Goal: Information Seeking & Learning: Learn about a topic

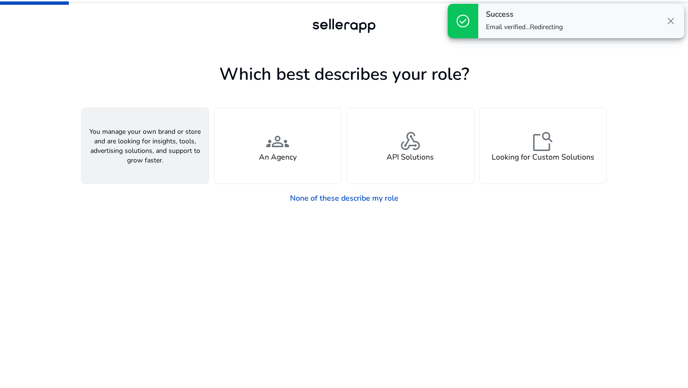
click at [141, 155] on h4 "A Seller" at bounding box center [145, 157] width 29 height 9
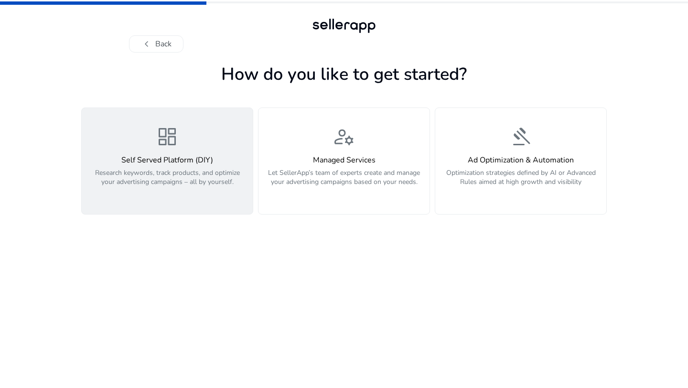
click at [180, 162] on h4 "Self Served Platform (DIY)" at bounding box center [167, 160] width 160 height 9
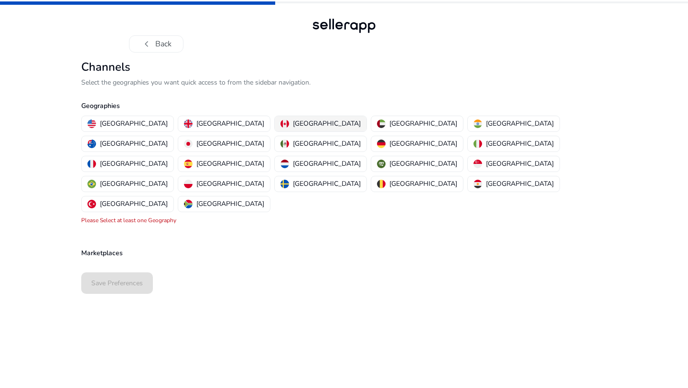
click at [293, 119] on p "[GEOGRAPHIC_DATA]" at bounding box center [327, 124] width 68 height 10
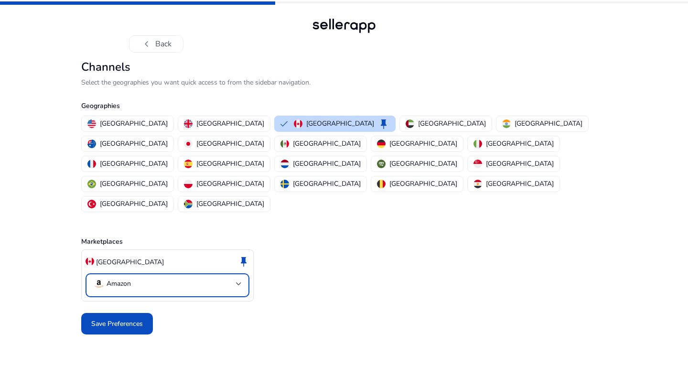
click at [195, 278] on mat-select-trigger "Amazon" at bounding box center [164, 283] width 143 height 11
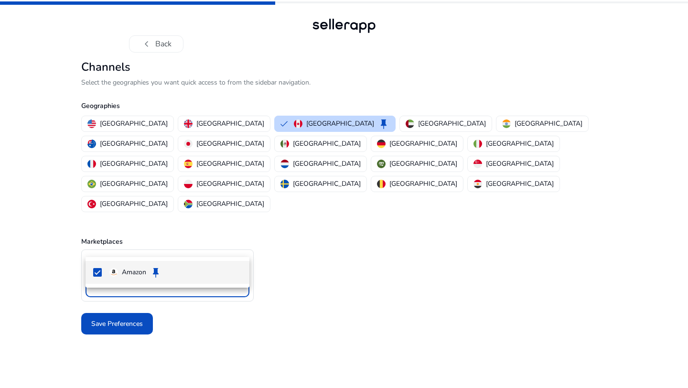
click at [195, 244] on div at bounding box center [344, 194] width 688 height 388
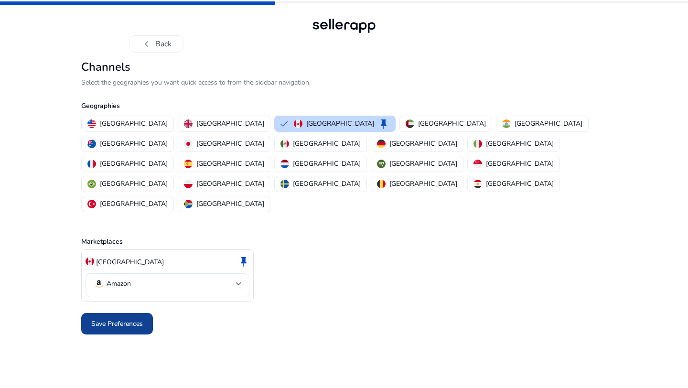
click at [130, 319] on span "Save Preferences" at bounding box center [117, 324] width 52 height 10
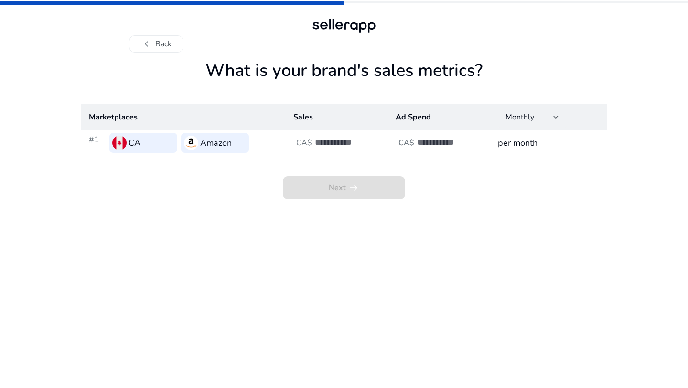
click at [335, 141] on input "number" at bounding box center [347, 142] width 65 height 11
type input "*****"
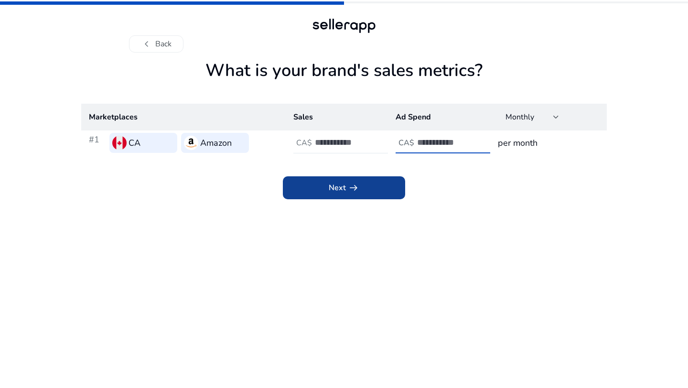
type input "*"
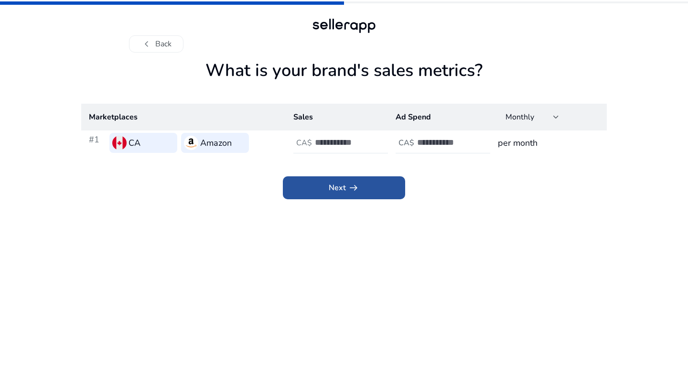
click at [355, 190] on span "arrow_right_alt" at bounding box center [353, 187] width 11 height 11
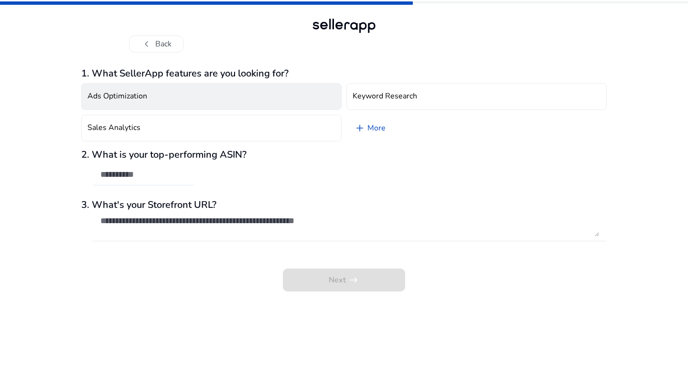
click at [270, 100] on button "Ads Optimization" at bounding box center [211, 96] width 260 height 27
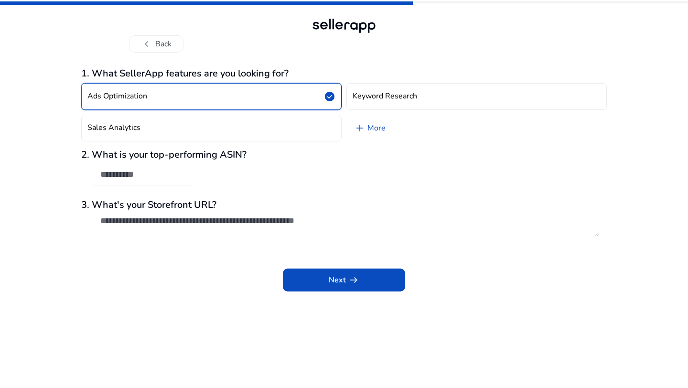
click at [270, 100] on button "Ads Optimization check_circle" at bounding box center [211, 96] width 260 height 27
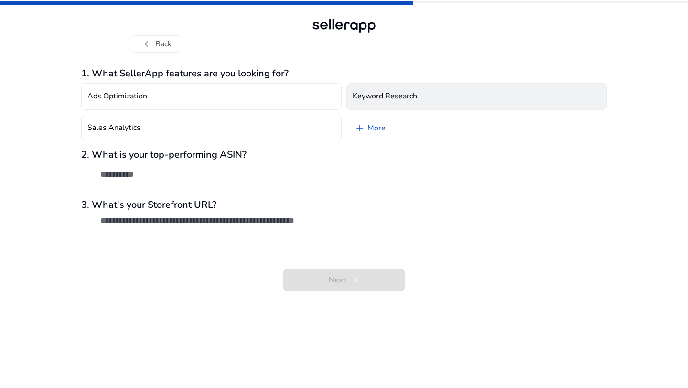
click at [396, 97] on h4 "Keyword Research" at bounding box center [385, 96] width 65 height 9
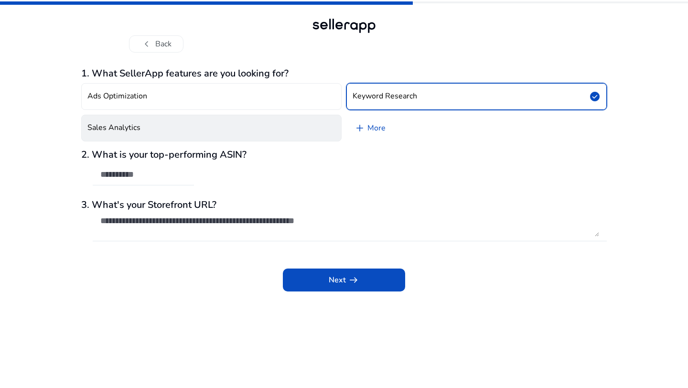
click at [326, 131] on button "Sales Analytics" at bounding box center [211, 128] width 260 height 27
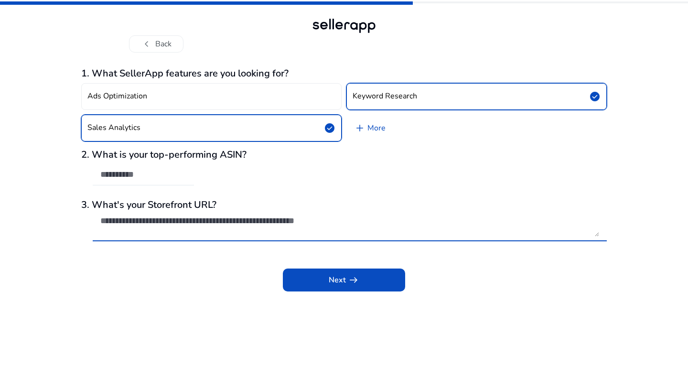
click at [303, 219] on textarea at bounding box center [349, 226] width 499 height 21
paste textarea "**********"
type textarea "**********"
type textarea "****"
paste textarea "**********"
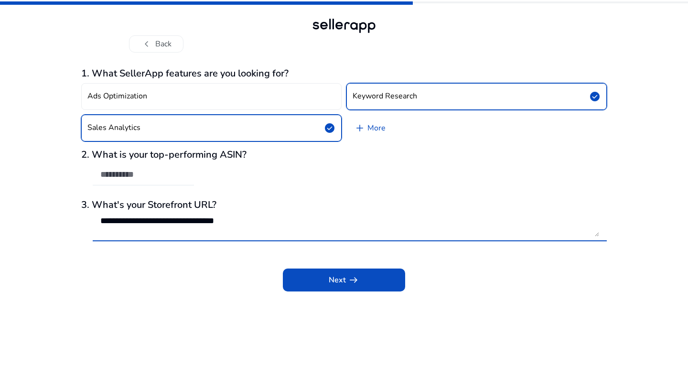
click at [102, 222] on textarea "**********" at bounding box center [349, 226] width 499 height 21
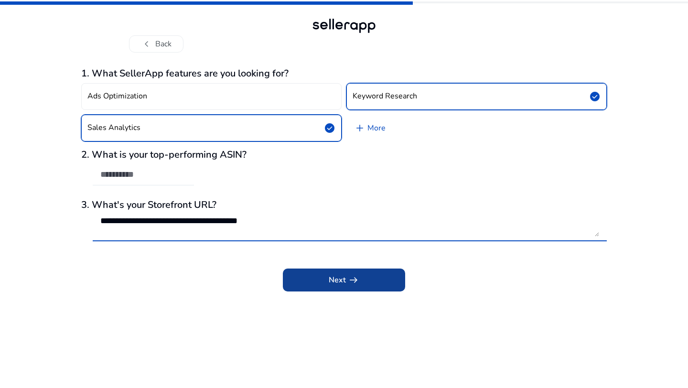
type textarea "**********"
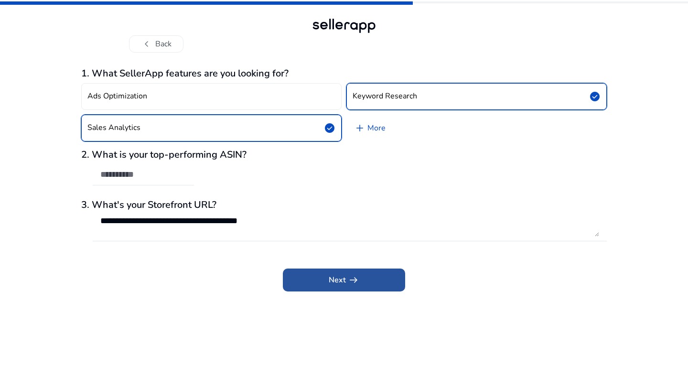
click at [367, 287] on span at bounding box center [344, 280] width 122 height 23
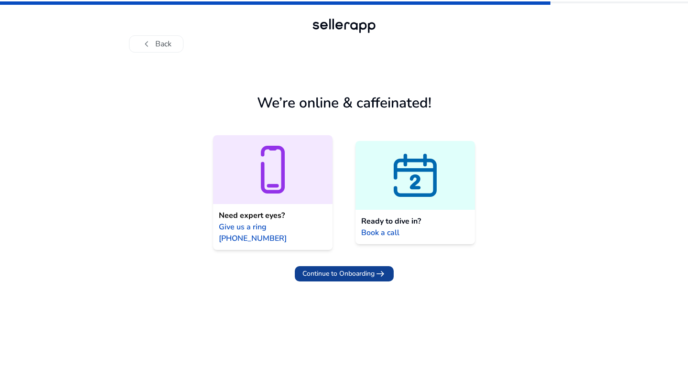
click at [367, 269] on span "Continue to Onboarding" at bounding box center [339, 274] width 72 height 10
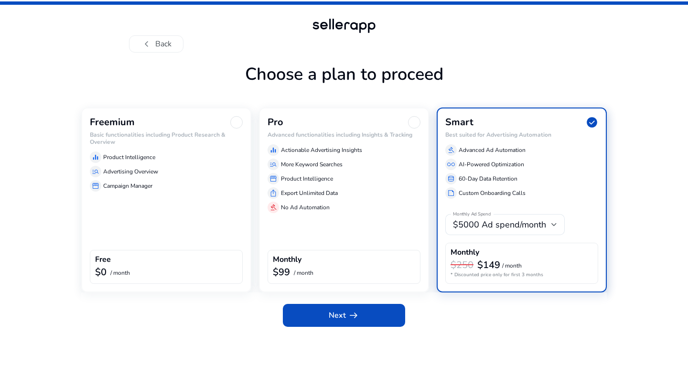
click at [110, 156] on p "Product Intelligence" at bounding box center [129, 157] width 52 height 9
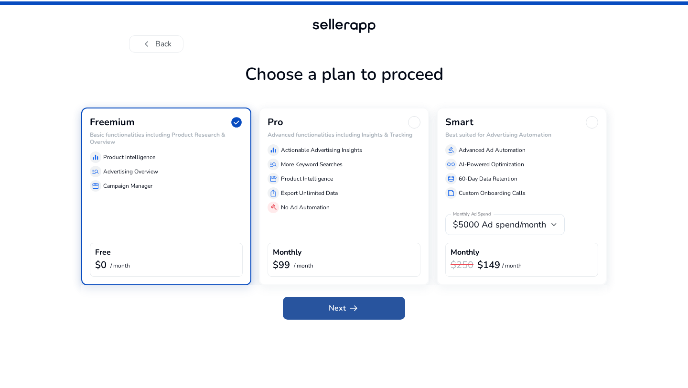
click at [351, 313] on span "arrow_right_alt" at bounding box center [353, 308] width 11 height 11
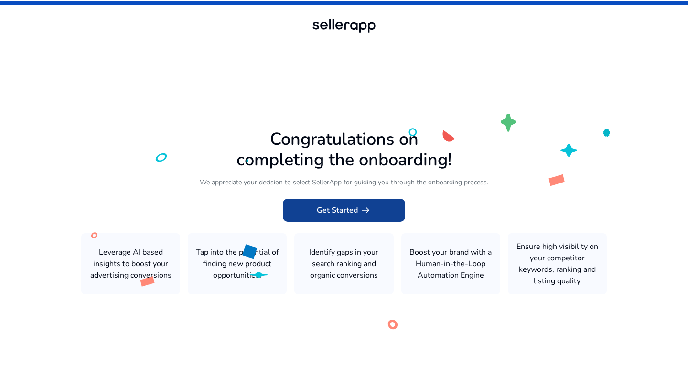
click at [339, 206] on span "Get Started arrow_right_alt" at bounding box center [344, 210] width 54 height 11
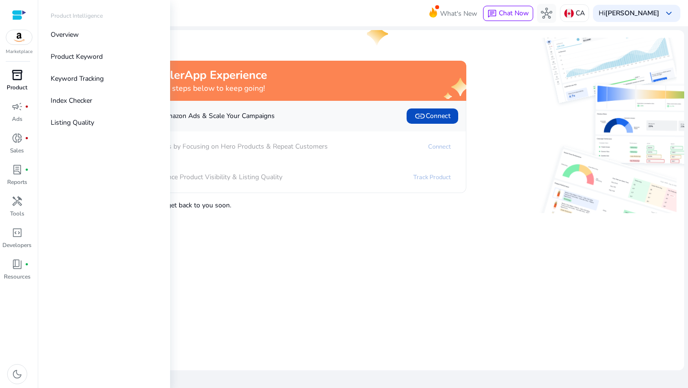
click at [11, 81] on span "inventory_2" at bounding box center [16, 74] width 11 height 11
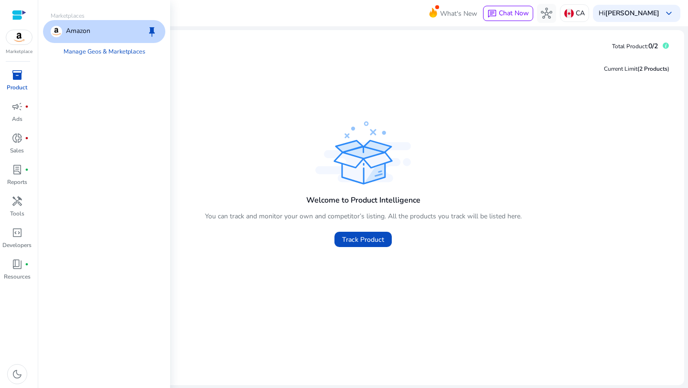
click at [20, 42] on img at bounding box center [19, 37] width 26 height 14
click at [105, 31] on div "Amazon keep" at bounding box center [104, 31] width 122 height 23
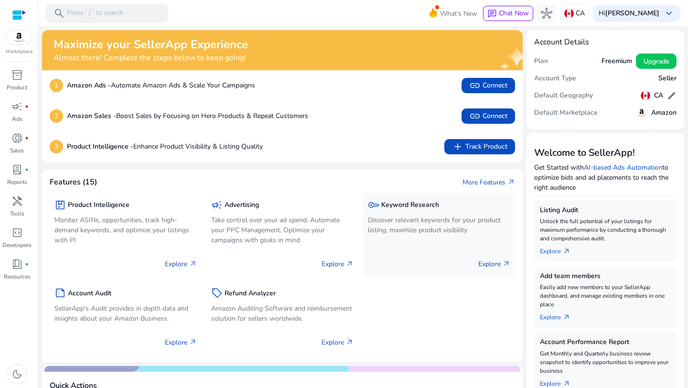
click at [439, 235] on div "key Keyword Research Discover relevant keywords for your product listing, maxim…" at bounding box center [439, 218] width 142 height 40
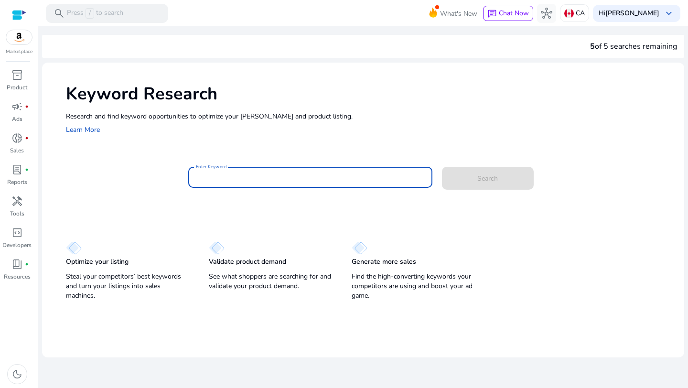
click at [252, 174] on input "Enter Keyword" at bounding box center [310, 177] width 229 height 11
type input "*********"
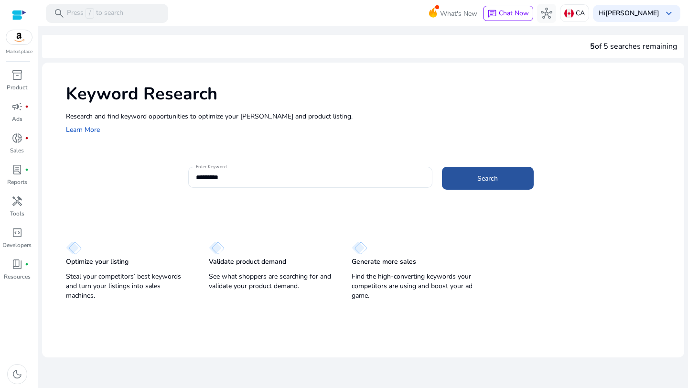
click at [504, 181] on span at bounding box center [488, 178] width 92 height 23
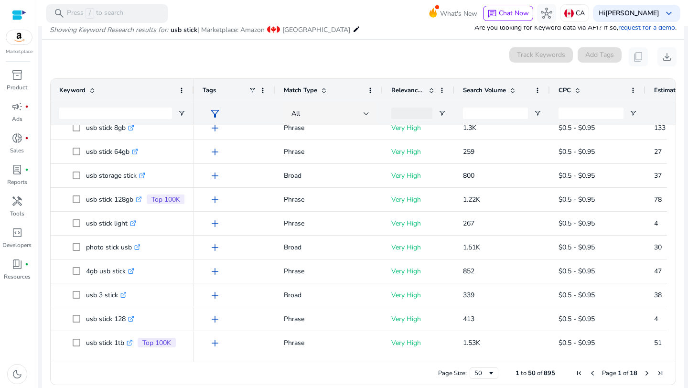
scroll to position [136, 0]
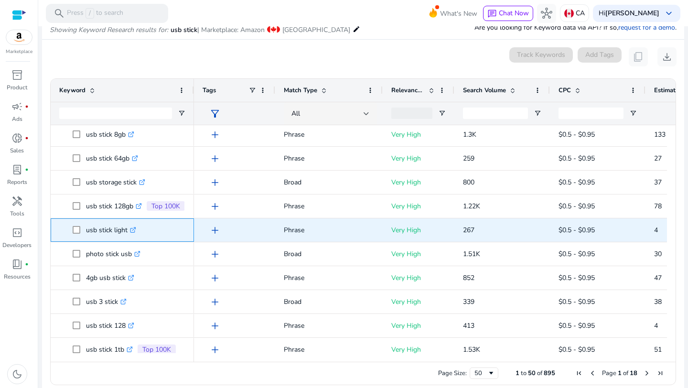
click at [132, 227] on icon ".st0{fill:#2c8af8}" at bounding box center [133, 230] width 6 height 6
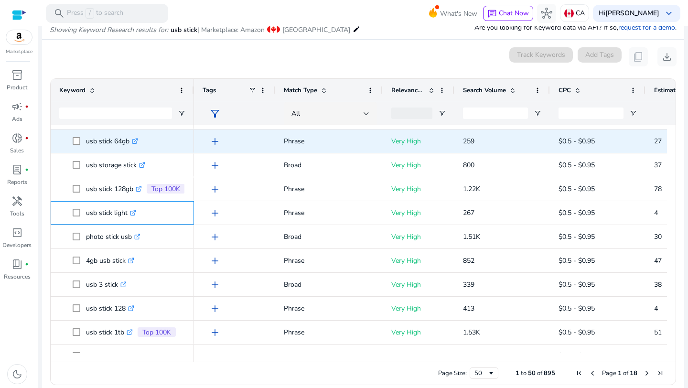
scroll to position [127, 0]
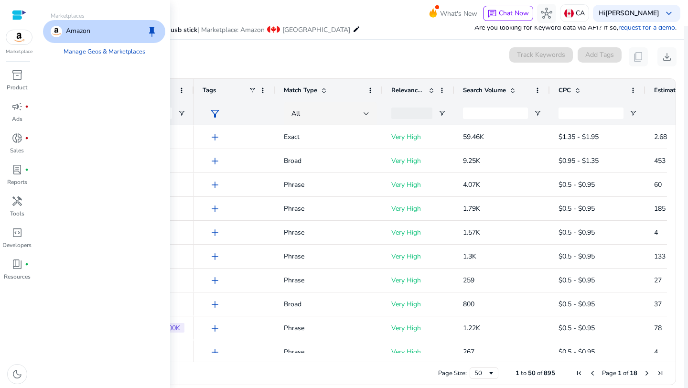
click at [24, 39] on img at bounding box center [19, 37] width 26 height 14
click at [85, 33] on p "Amazon" at bounding box center [78, 31] width 24 height 11
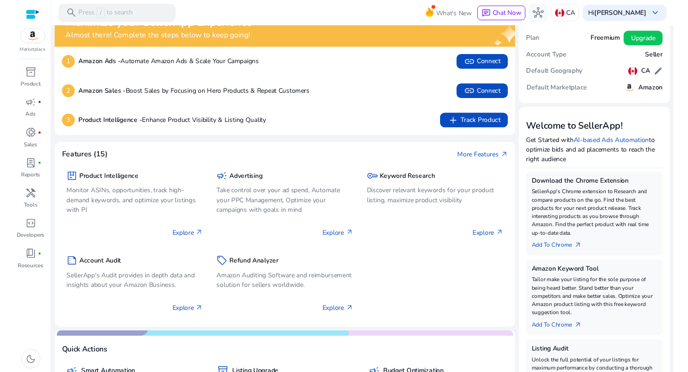
scroll to position [21, 0]
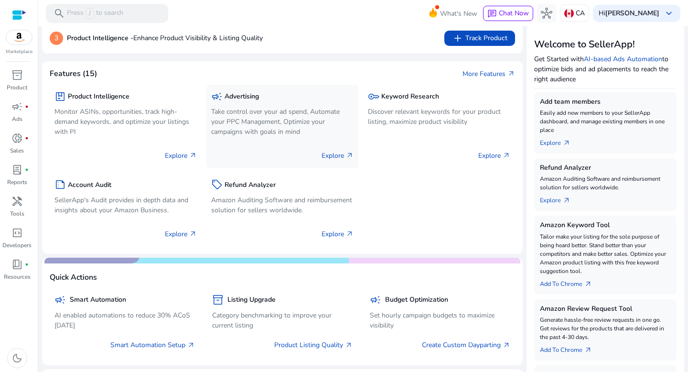
scroll to position [109, 0]
click at [128, 118] on p "Monitor ASINs, opportunities, track high-demand keywords, and optimize your lis…" at bounding box center [125, 121] width 142 height 30
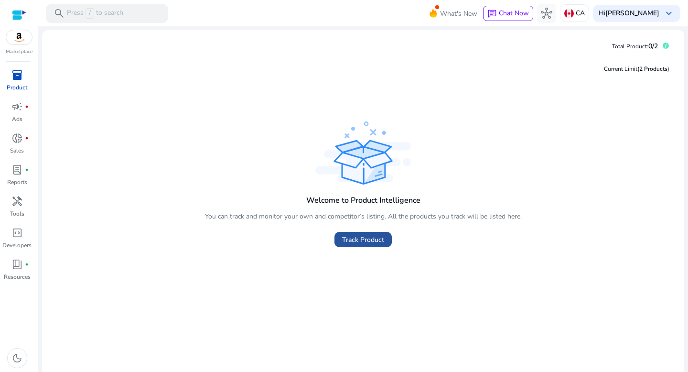
click at [362, 236] on span "Track Product" at bounding box center [363, 240] width 42 height 10
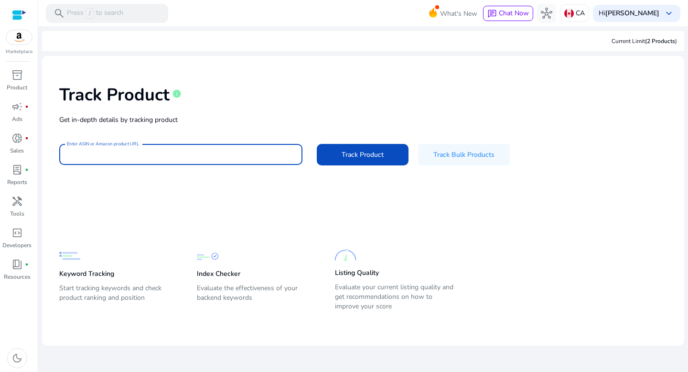
click at [175, 153] on input "Enter ASIN or Amazon product URL" at bounding box center [181, 154] width 228 height 11
paste input "**********"
type input "**********"
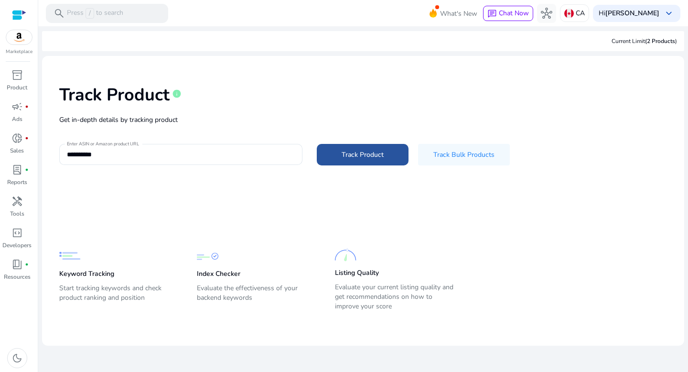
click at [358, 155] on span "Track Product" at bounding box center [363, 155] width 42 height 10
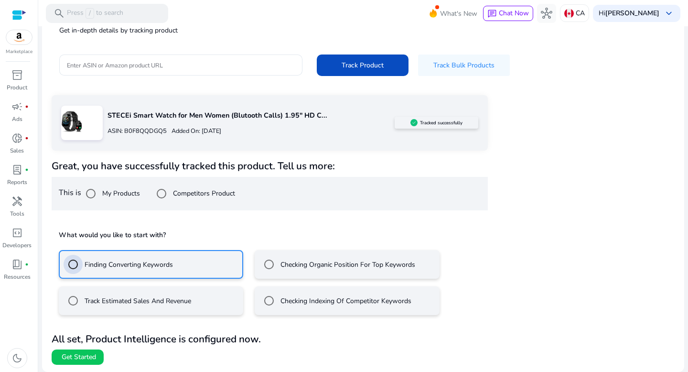
scroll to position [89, 0]
click at [83, 359] on span "Get Started" at bounding box center [79, 357] width 34 height 10
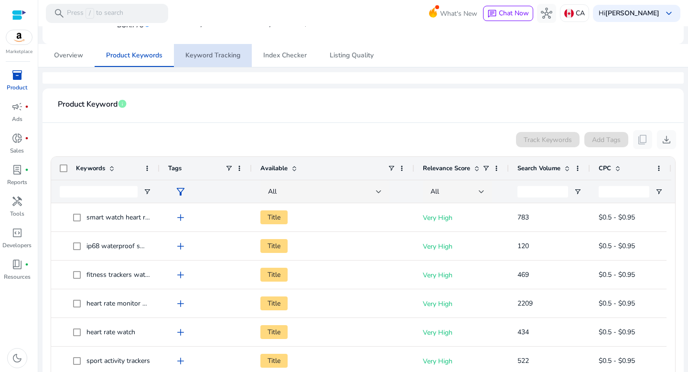
click at [224, 56] on span "Keyword Tracking" at bounding box center [212, 55] width 55 height 7
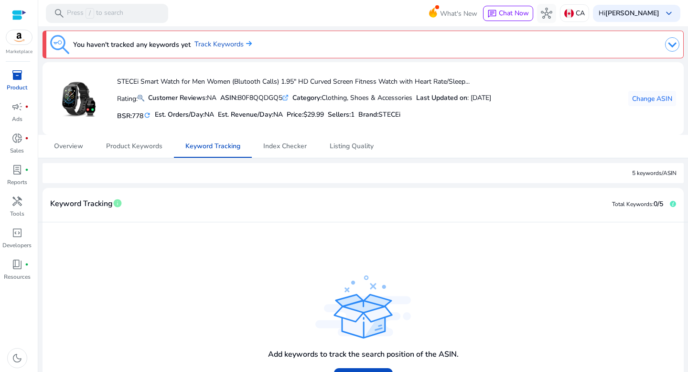
click at [18, 15] on div at bounding box center [19, 15] width 14 height 11
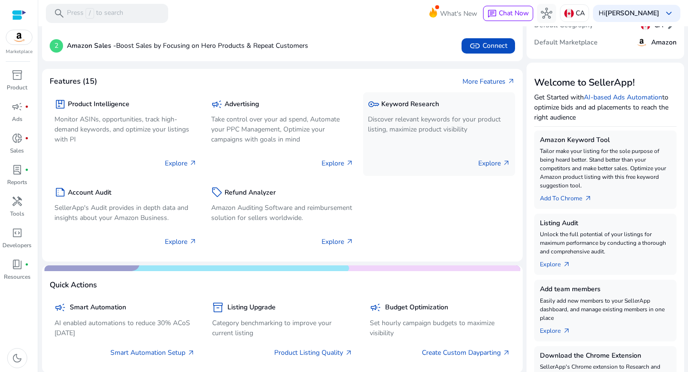
click at [401, 124] on p "Discover relevant keywords for your product listing, maximize product visibility" at bounding box center [439, 124] width 142 height 20
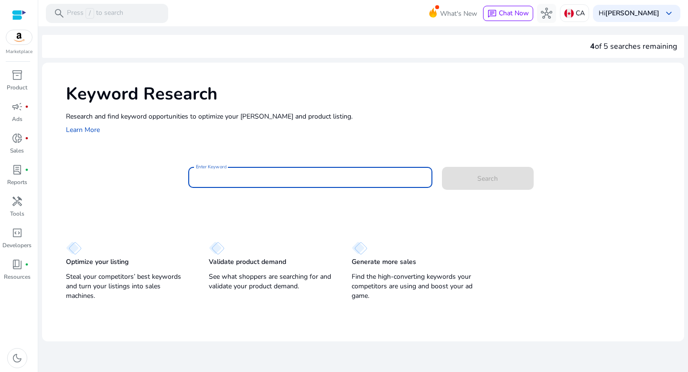
click at [265, 176] on input "Enter Keyword" at bounding box center [310, 177] width 229 height 11
type input "**********"
click at [442, 167] on button "Search" at bounding box center [488, 178] width 92 height 23
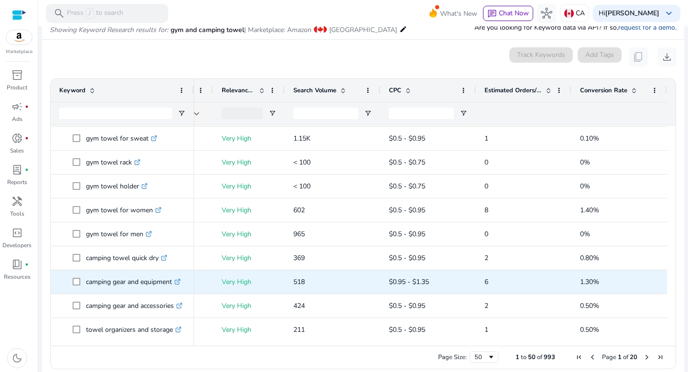
scroll to position [98, 0]
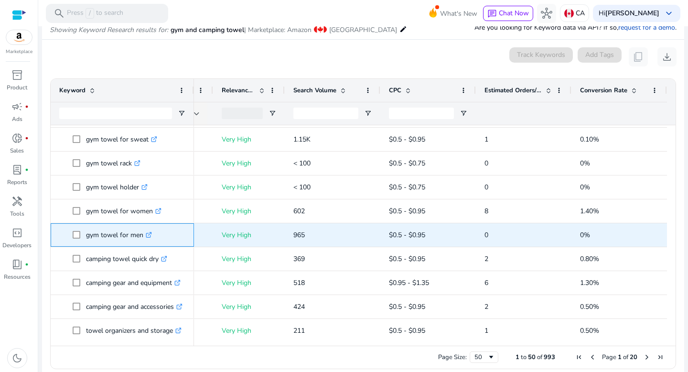
click at [151, 233] on icon ".st0{fill:#2c8af8}" at bounding box center [149, 235] width 6 height 6
